Goal: Information Seeking & Learning: Check status

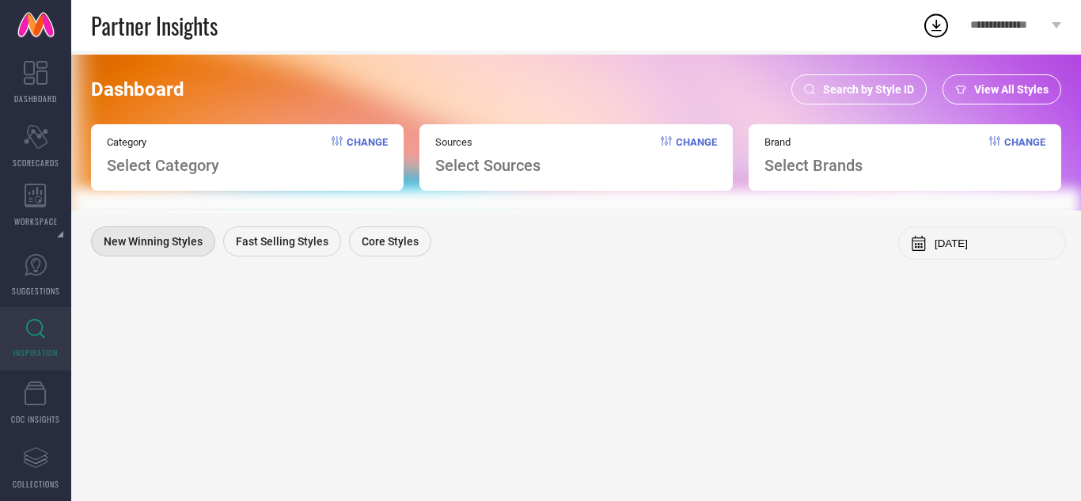
click at [853, 94] on span "Search by Style ID" at bounding box center [868, 89] width 91 height 13
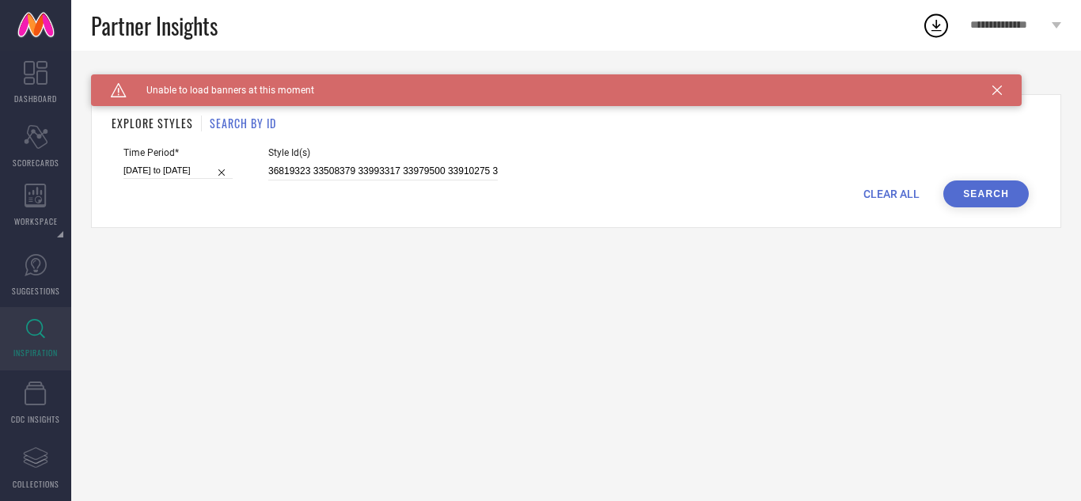
click at [892, 193] on span "CLEAR ALL" at bounding box center [891, 193] width 56 height 13
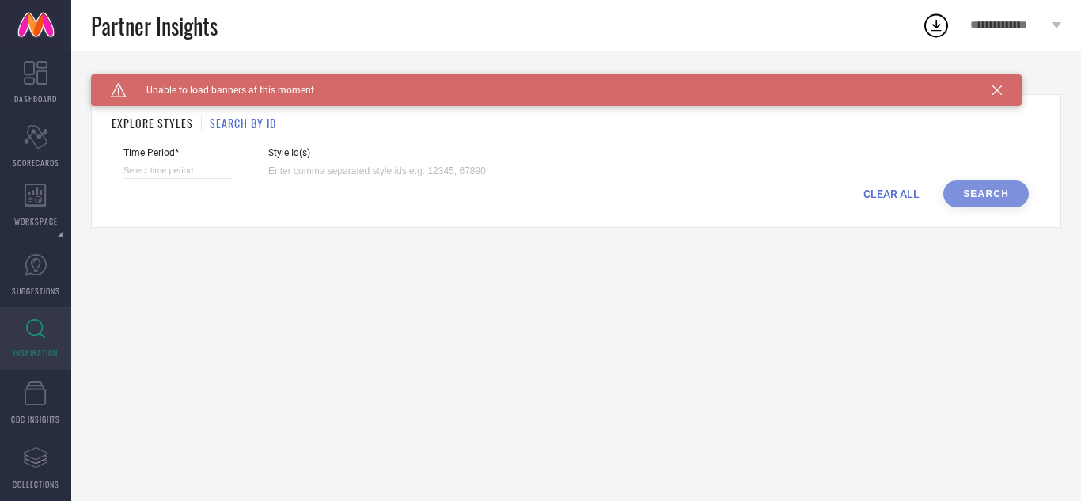
click at [301, 150] on span "Style Id(s)" at bounding box center [382, 152] width 229 height 11
click at [309, 159] on div "Style Id(s)" at bounding box center [382, 163] width 229 height 33
click at [311, 169] on input at bounding box center [382, 171] width 229 height 18
paste input "36819323 33508379 33993317 33979500 33910275 33910268 33910033"
type input "36819323 33508379 33993317 33979500 33910275 33910268 33910033"
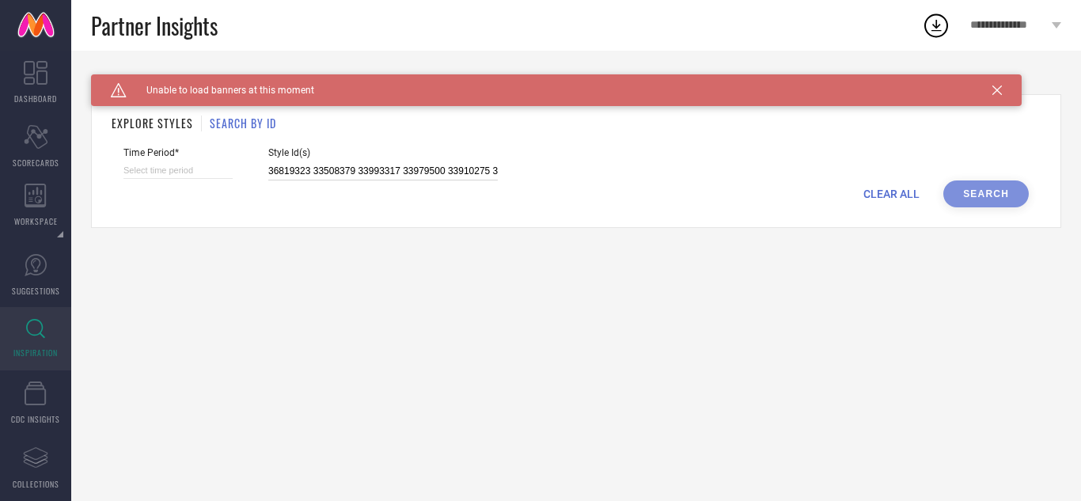
scroll to position [0, 81]
select select "9"
select select "2025"
select select "10"
select select "2025"
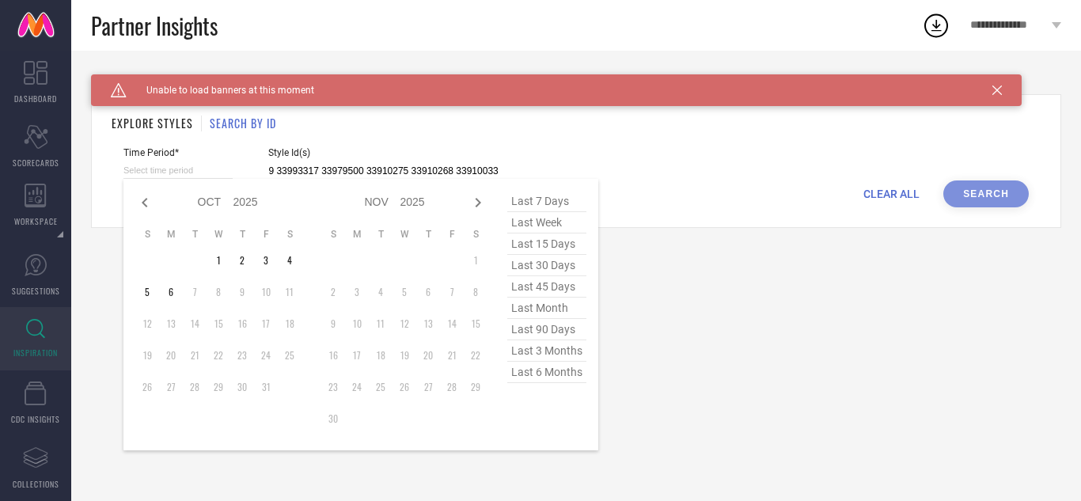
click at [182, 172] on input at bounding box center [177, 170] width 109 height 17
type input "36819323 33508379 33993317 33979500 33910275 33910268 33910033"
click at [540, 331] on span "last 90 days" at bounding box center [546, 329] width 79 height 21
type input "[DATE] to [DATE]"
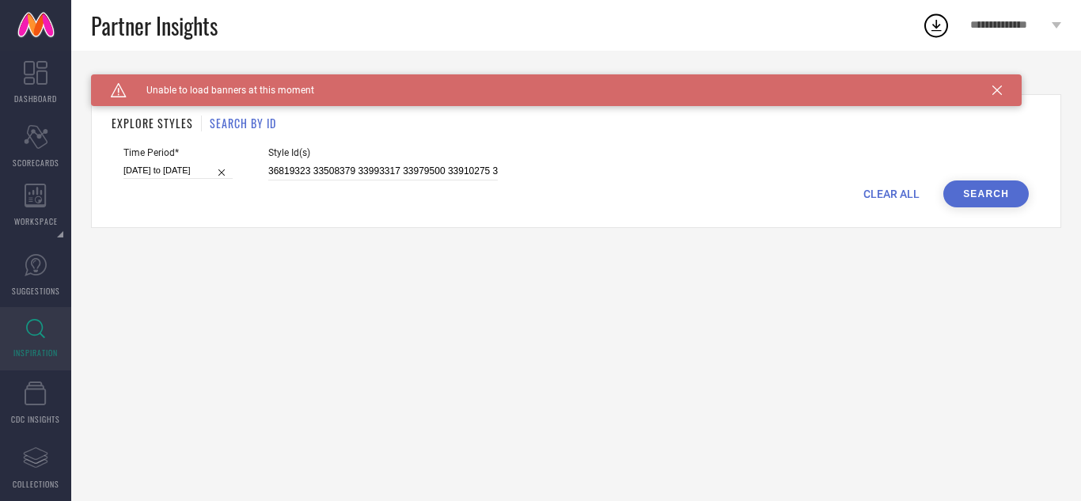
click at [976, 197] on button "Search" at bounding box center [985, 193] width 85 height 27
click at [996, 89] on icon at bounding box center [996, 89] width 9 height 9
